Goal: Navigation & Orientation: Find specific page/section

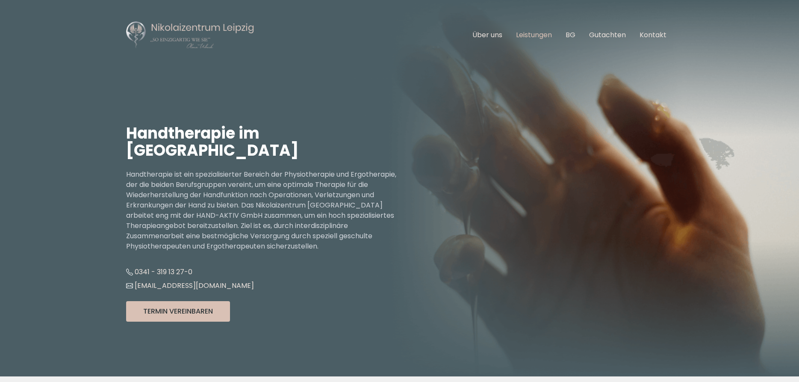
click at [526, 36] on link "Leistungen" at bounding box center [534, 35] width 36 height 10
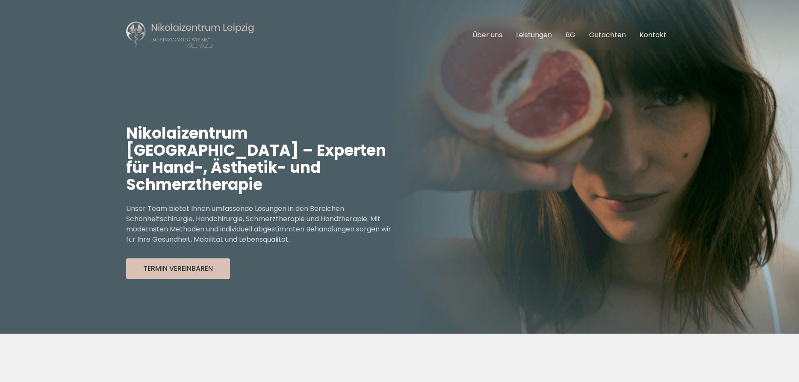
scroll to position [226, 0]
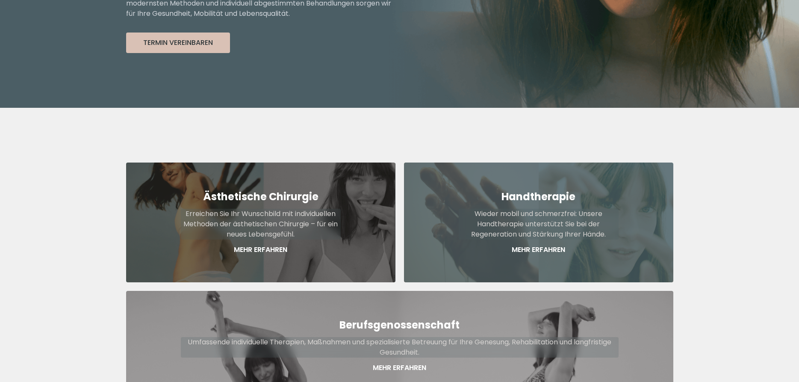
click at [542, 245] on p "Mehr Erfahren" at bounding box center [539, 250] width 160 height 10
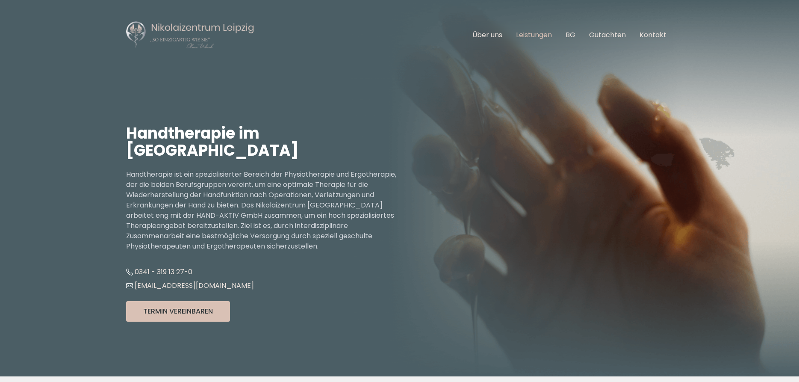
click at [532, 34] on link "Leistungen" at bounding box center [534, 35] width 36 height 10
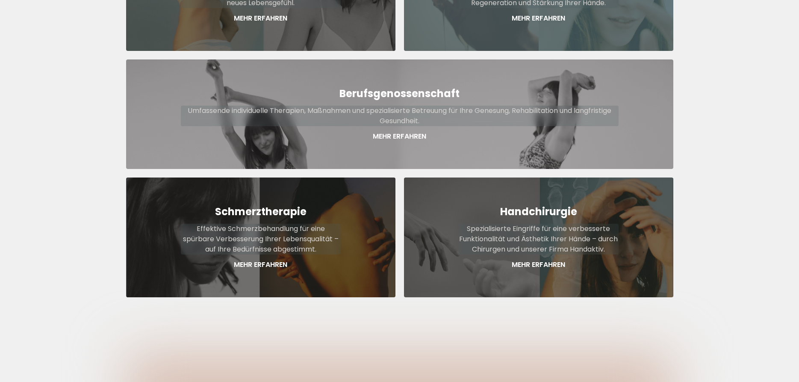
scroll to position [488, 0]
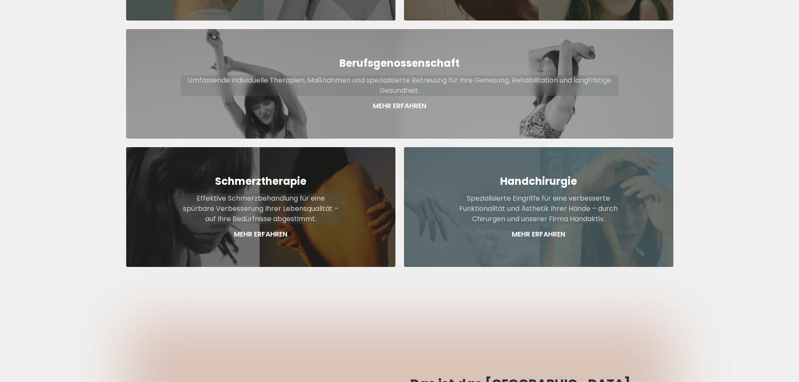
click at [537, 229] on p "Mehr Erfahren" at bounding box center [539, 234] width 160 height 10
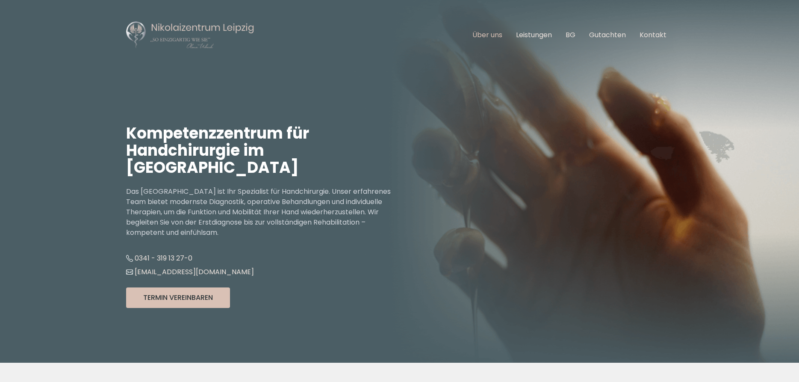
click at [488, 36] on link "Über uns" at bounding box center [488, 35] width 30 height 10
click at [486, 36] on link "Über uns" at bounding box center [488, 35] width 30 height 10
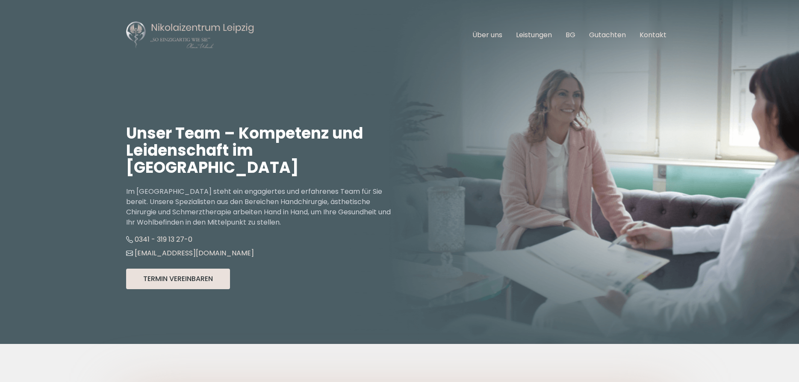
click at [166, 269] on button "Termin Vereinbaren" at bounding box center [178, 279] width 104 height 21
